Goal: Task Accomplishment & Management: Manage account settings

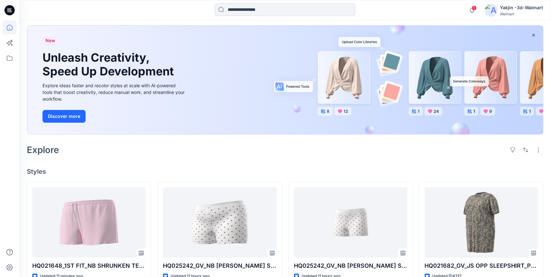
scroll to position [87, 0]
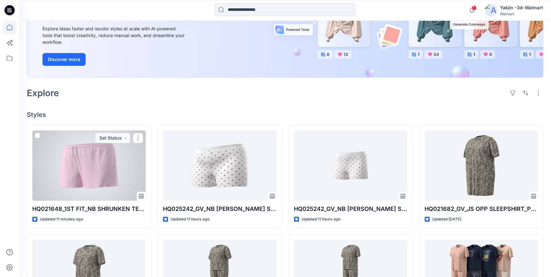
drag, startPoint x: 101, startPoint y: 181, endPoint x: 178, endPoint y: 112, distance: 102.9
click at [101, 181] on div at bounding box center [88, 165] width 113 height 70
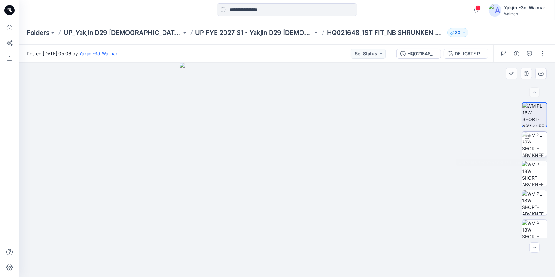
click at [529, 144] on img at bounding box center [534, 144] width 25 height 25
drag, startPoint x: 365, startPoint y: 262, endPoint x: 323, endPoint y: 269, distance: 42.4
click at [323, 269] on icon at bounding box center [287, 258] width 193 height 24
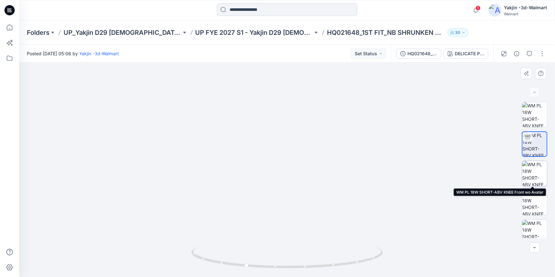
drag, startPoint x: 528, startPoint y: 180, endPoint x: 530, endPoint y: 183, distance: 3.5
click at [528, 180] on img at bounding box center [534, 173] width 25 height 25
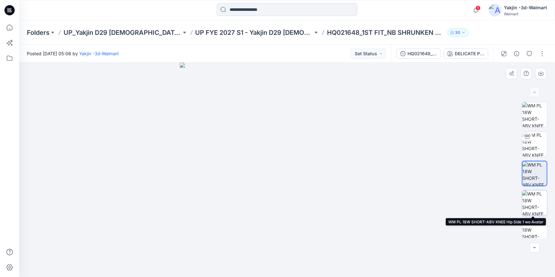
click at [530, 203] on img at bounding box center [534, 202] width 25 height 25
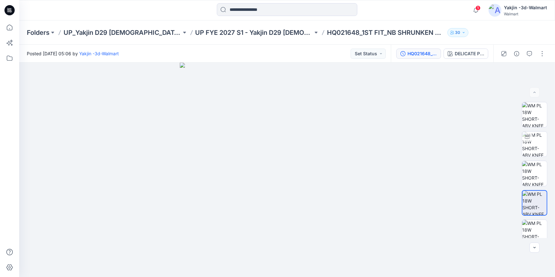
click at [429, 55] on div "HQ021648_GV_NB SLEEP SHRKN SHORT SET_SHORT" at bounding box center [421, 53] width 29 height 7
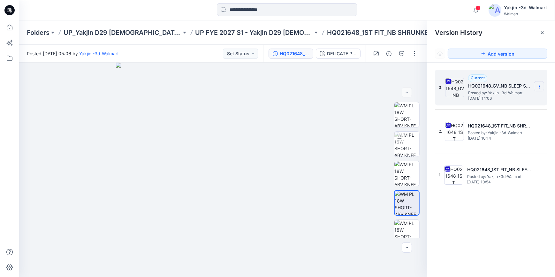
click at [537, 84] on icon at bounding box center [539, 86] width 5 height 5
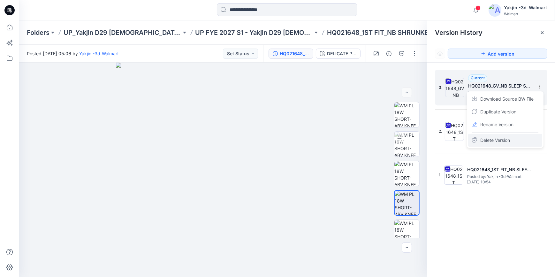
click at [508, 140] on span "Delete Version" at bounding box center [495, 140] width 30 height 8
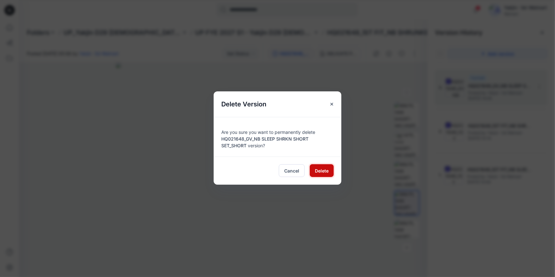
click at [319, 167] on span "Delete" at bounding box center [322, 170] width 14 height 7
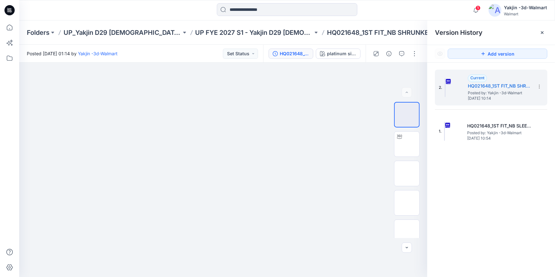
click at [10, 11] on icon at bounding box center [9, 10] width 10 height 10
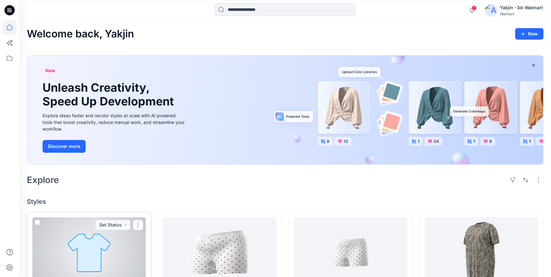
click at [83, 246] on div at bounding box center [88, 252] width 113 height 70
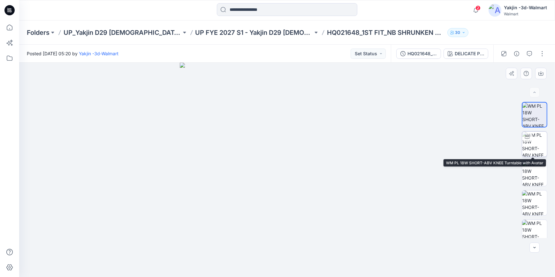
drag, startPoint x: 531, startPoint y: 147, endPoint x: 535, endPoint y: 158, distance: 11.9
click at [531, 147] on img at bounding box center [534, 144] width 25 height 25
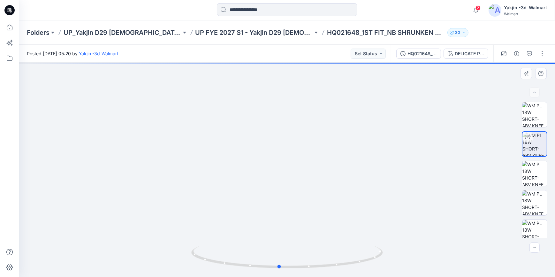
drag, startPoint x: 362, startPoint y: 261, endPoint x: 163, endPoint y: 259, distance: 199.6
click at [163, 259] on div at bounding box center [287, 170] width 536 height 214
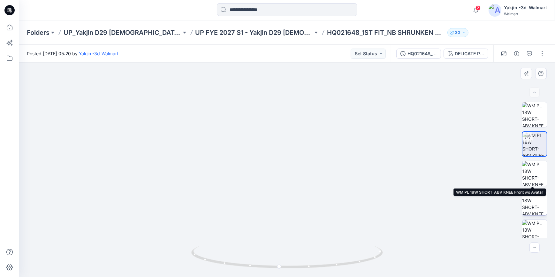
drag, startPoint x: 529, startPoint y: 182, endPoint x: 535, endPoint y: 199, distance: 18.1
click at [529, 182] on img at bounding box center [534, 173] width 25 height 25
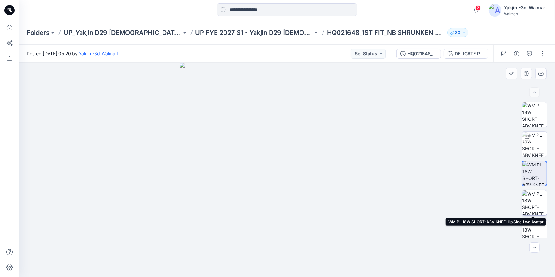
click at [534, 206] on img at bounding box center [534, 202] width 25 height 25
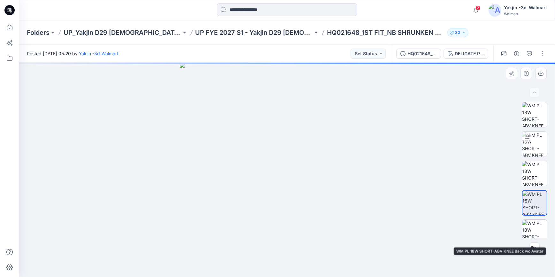
click at [537, 228] on img at bounding box center [534, 232] width 25 height 25
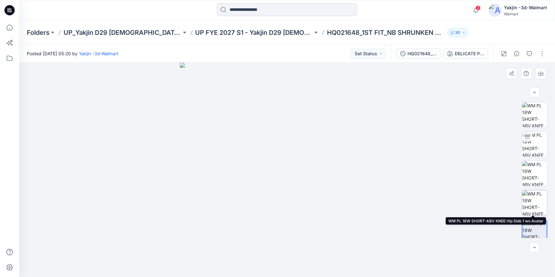
scroll to position [7, 0]
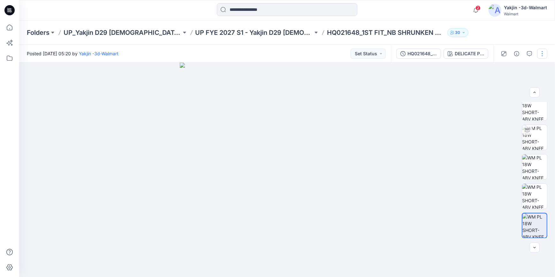
click at [543, 49] on button "button" at bounding box center [542, 54] width 10 height 10
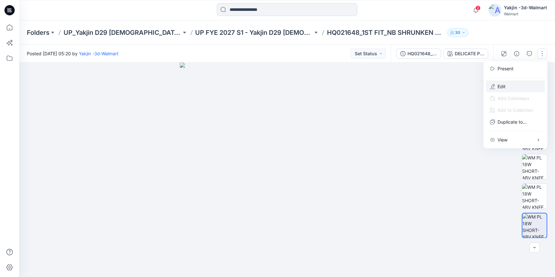
click at [523, 87] on button "Edit" at bounding box center [515, 86] width 59 height 12
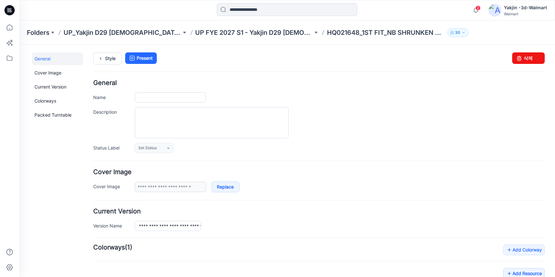
type input "**********"
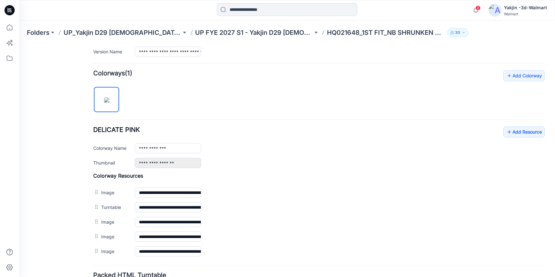
scroll to position [203, 0]
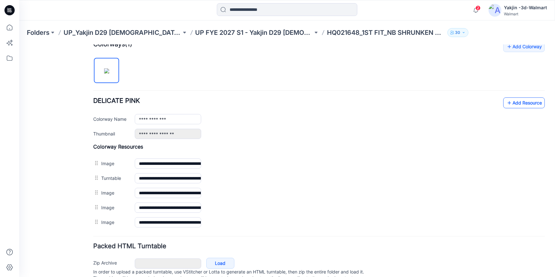
click at [518, 103] on link "Add Resource" at bounding box center [524, 102] width 42 height 11
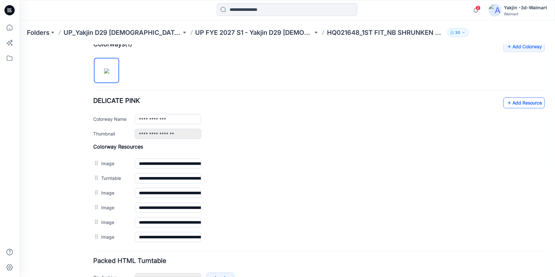
click at [510, 101] on link "Add Resource" at bounding box center [524, 102] width 42 height 11
click at [514, 103] on link "Add Resource" at bounding box center [524, 102] width 42 height 11
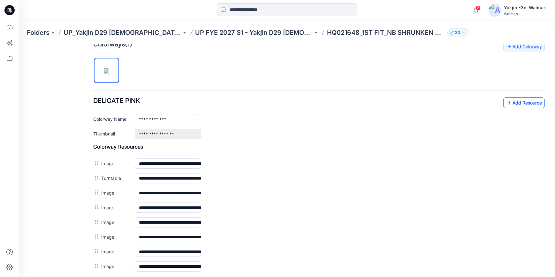
click at [528, 101] on link "Add Resource" at bounding box center [524, 102] width 42 height 11
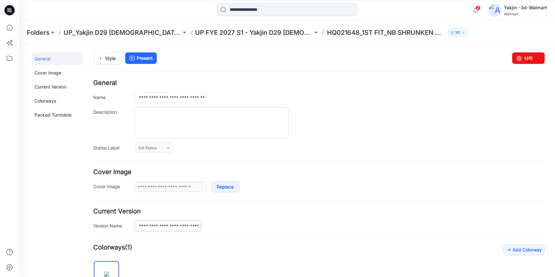
scroll to position [0, 51]
drag, startPoint x: 137, startPoint y: 225, endPoint x: 253, endPoint y: 223, distance: 115.9
click at [252, 225] on div "**********" at bounding box center [340, 225] width 410 height 10
drag, startPoint x: 138, startPoint y: 101, endPoint x: 314, endPoint y: 103, distance: 175.6
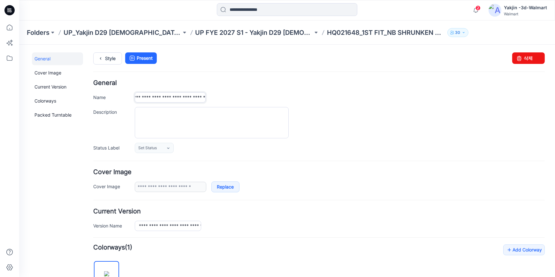
click at [303, 102] on div "**********" at bounding box center [319, 116] width 452 height 73
paste input "text"
type input "**********"
click at [10, 12] on icon at bounding box center [8, 11] width 3 height 0
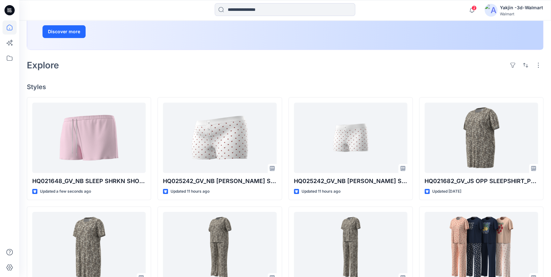
scroll to position [116, 0]
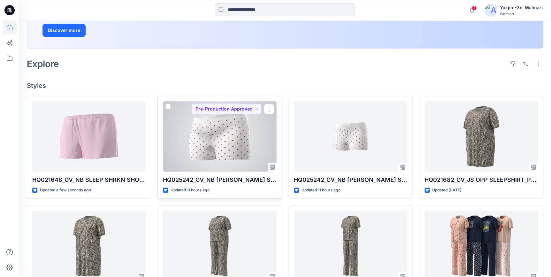
click at [226, 160] on div at bounding box center [219, 136] width 113 height 70
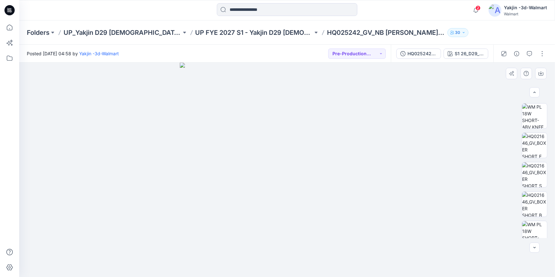
scroll to position [183, 0]
click at [540, 54] on button "button" at bounding box center [542, 54] width 10 height 10
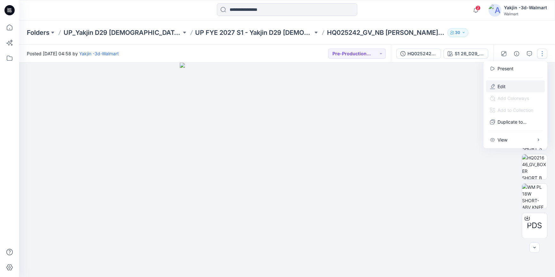
click at [516, 87] on button "Edit" at bounding box center [515, 86] width 59 height 12
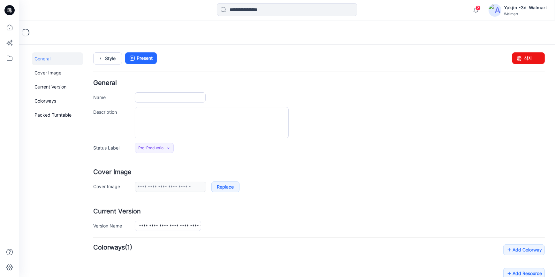
type input "**********"
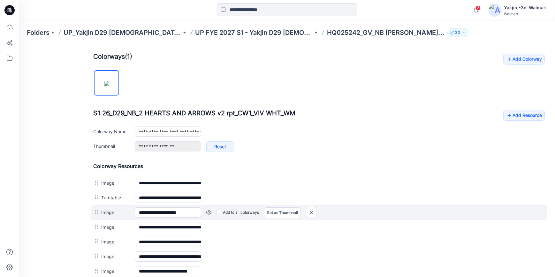
scroll to position [203, 0]
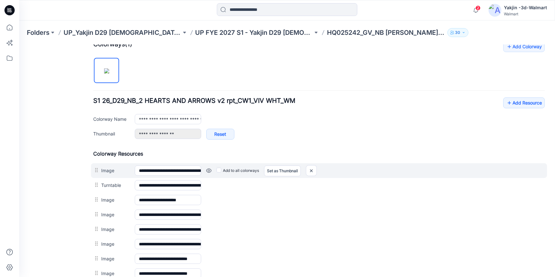
click at [210, 168] on link at bounding box center [208, 170] width 5 height 5
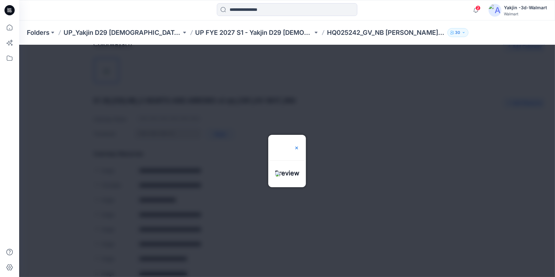
click at [299, 145] on img at bounding box center [296, 147] width 5 height 5
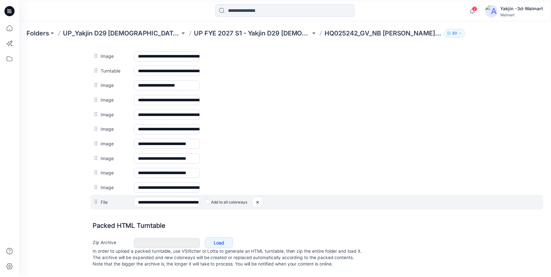
scroll to position [323, 0]
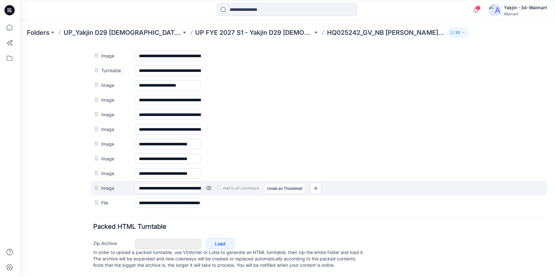
click at [210, 185] on link at bounding box center [208, 187] width 5 height 5
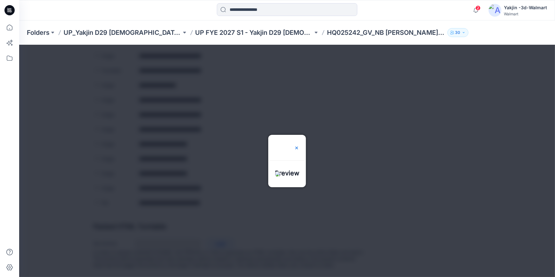
click at [299, 145] on img at bounding box center [296, 147] width 5 height 5
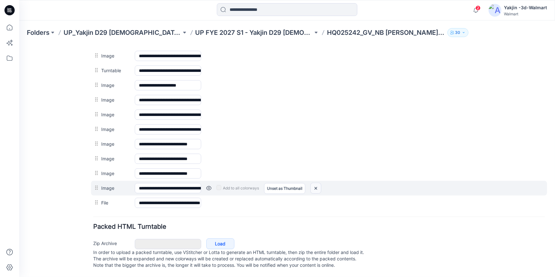
click at [317, 183] on img at bounding box center [316, 188] width 10 height 11
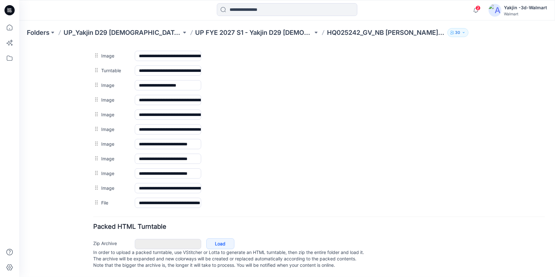
click at [10, 11] on icon at bounding box center [9, 10] width 10 height 10
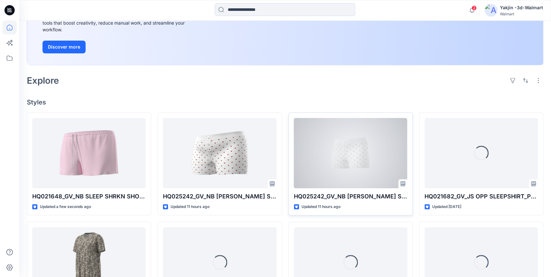
scroll to position [116, 0]
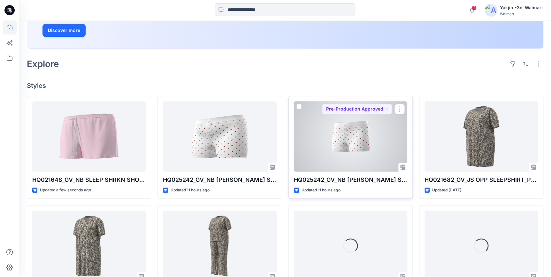
click at [380, 146] on div at bounding box center [350, 136] width 113 height 70
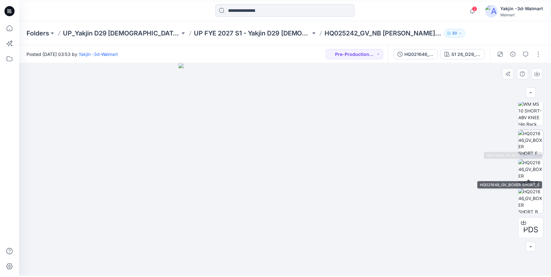
scroll to position [154, 0]
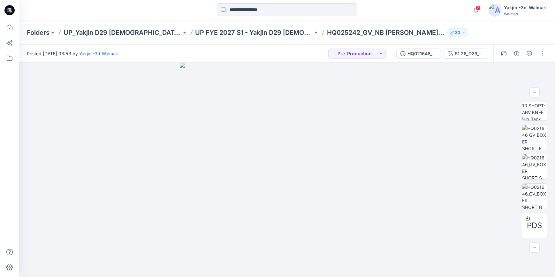
click at [12, 9] on icon at bounding box center [9, 10] width 10 height 10
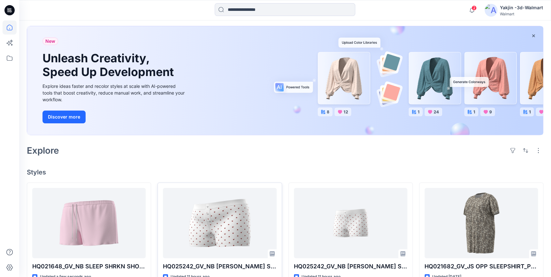
scroll to position [58, 0]
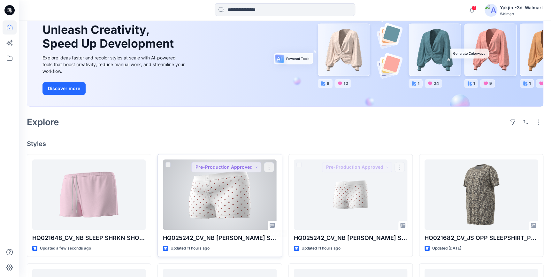
click at [227, 200] on div at bounding box center [219, 194] width 113 height 70
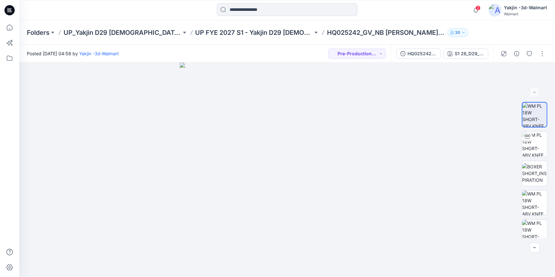
click at [13, 9] on icon at bounding box center [9, 10] width 10 height 10
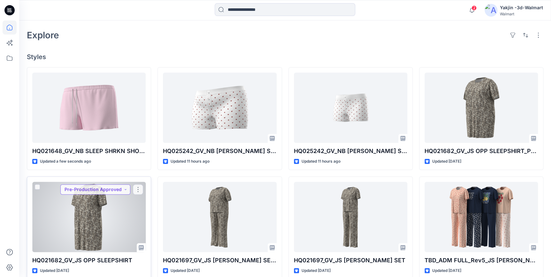
scroll to position [145, 0]
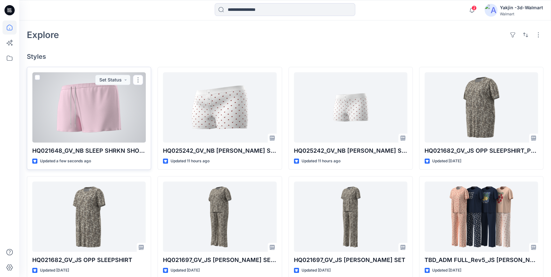
click at [89, 119] on div at bounding box center [88, 107] width 113 height 70
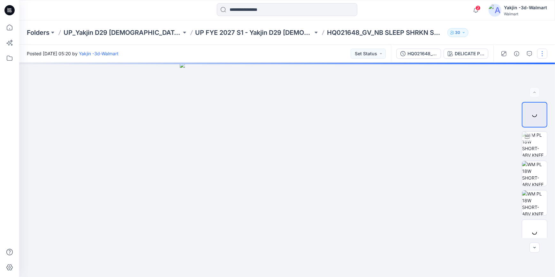
click at [543, 54] on button "button" at bounding box center [542, 54] width 10 height 10
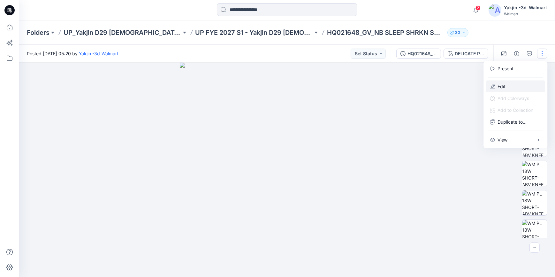
click at [528, 85] on button "Edit" at bounding box center [515, 86] width 59 height 12
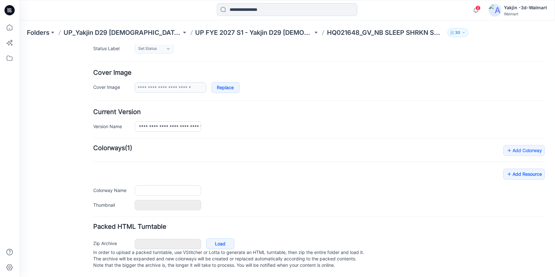
type input "**********"
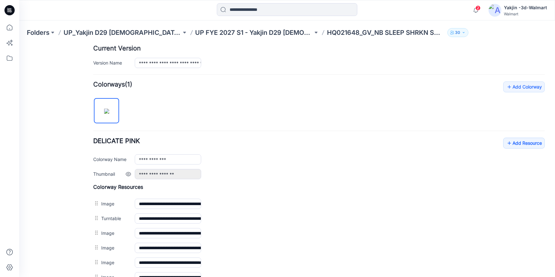
scroll to position [163, 0]
click at [516, 143] on link "Add Resource" at bounding box center [524, 142] width 42 height 11
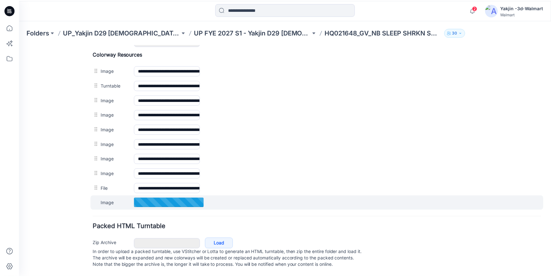
scroll to position [301, 0]
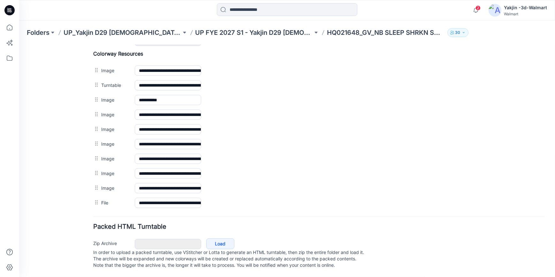
click at [10, 13] on icon at bounding box center [9, 10] width 10 height 10
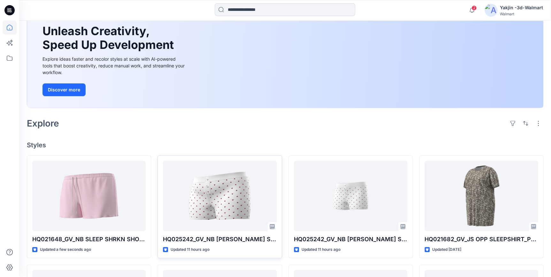
scroll to position [58, 0]
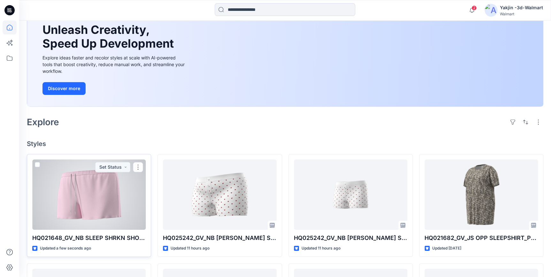
click at [92, 193] on div at bounding box center [88, 194] width 113 height 70
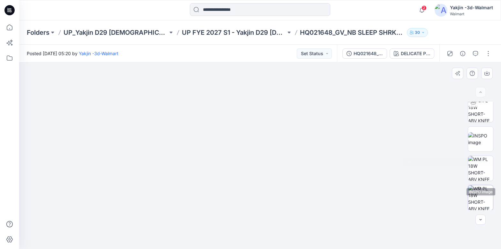
scroll to position [58, 0]
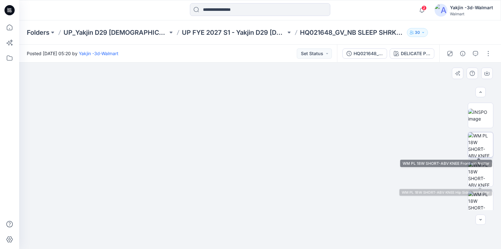
click at [484, 148] on img at bounding box center [480, 145] width 25 height 25
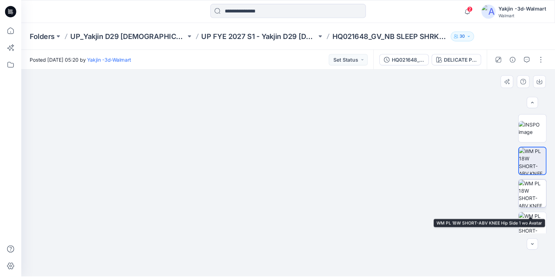
scroll to position [0, 0]
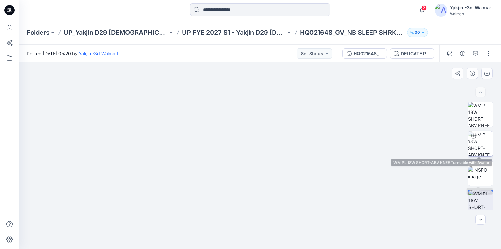
click at [483, 148] on img at bounding box center [480, 144] width 25 height 25
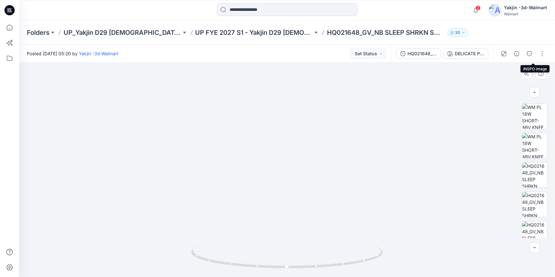
scroll to position [154, 0]
